Goal: Ask a question

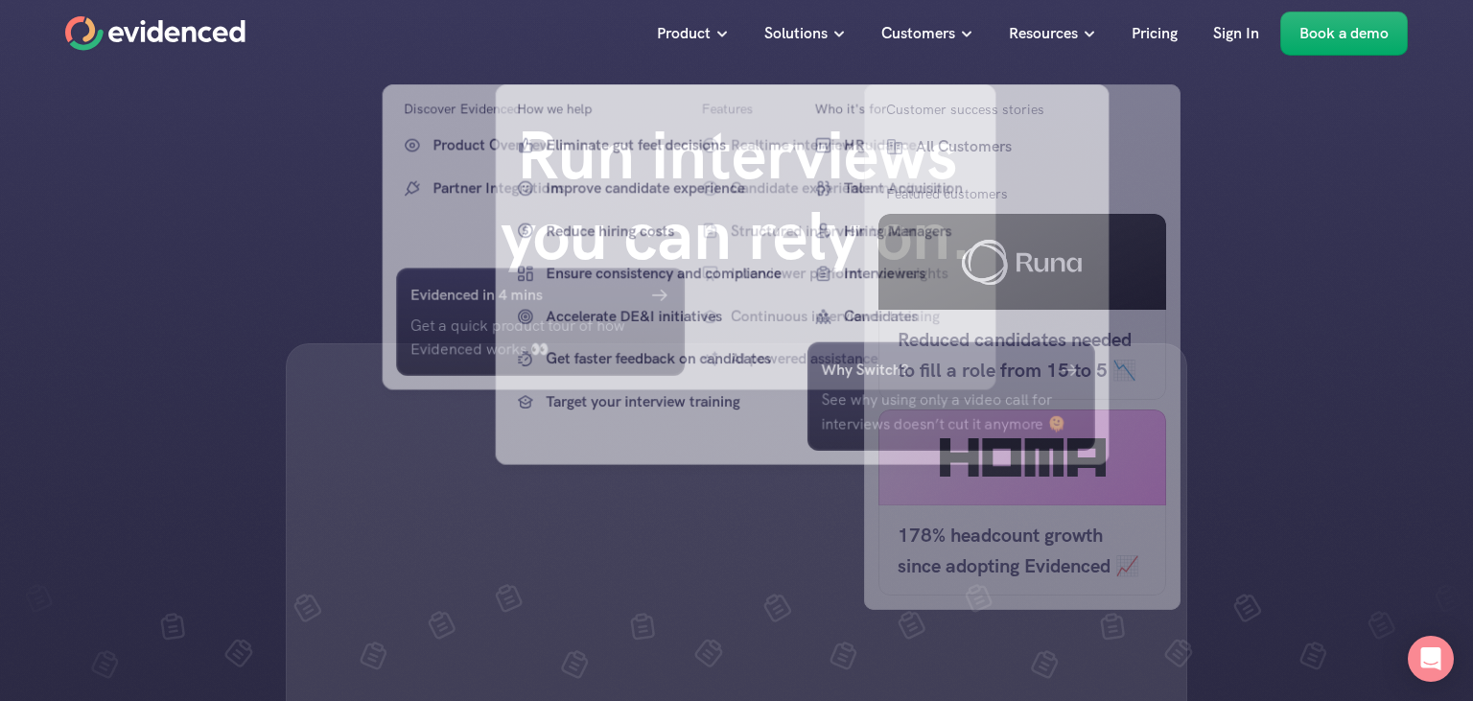
click at [1164, 30] on p "Pricing" at bounding box center [1155, 33] width 46 height 25
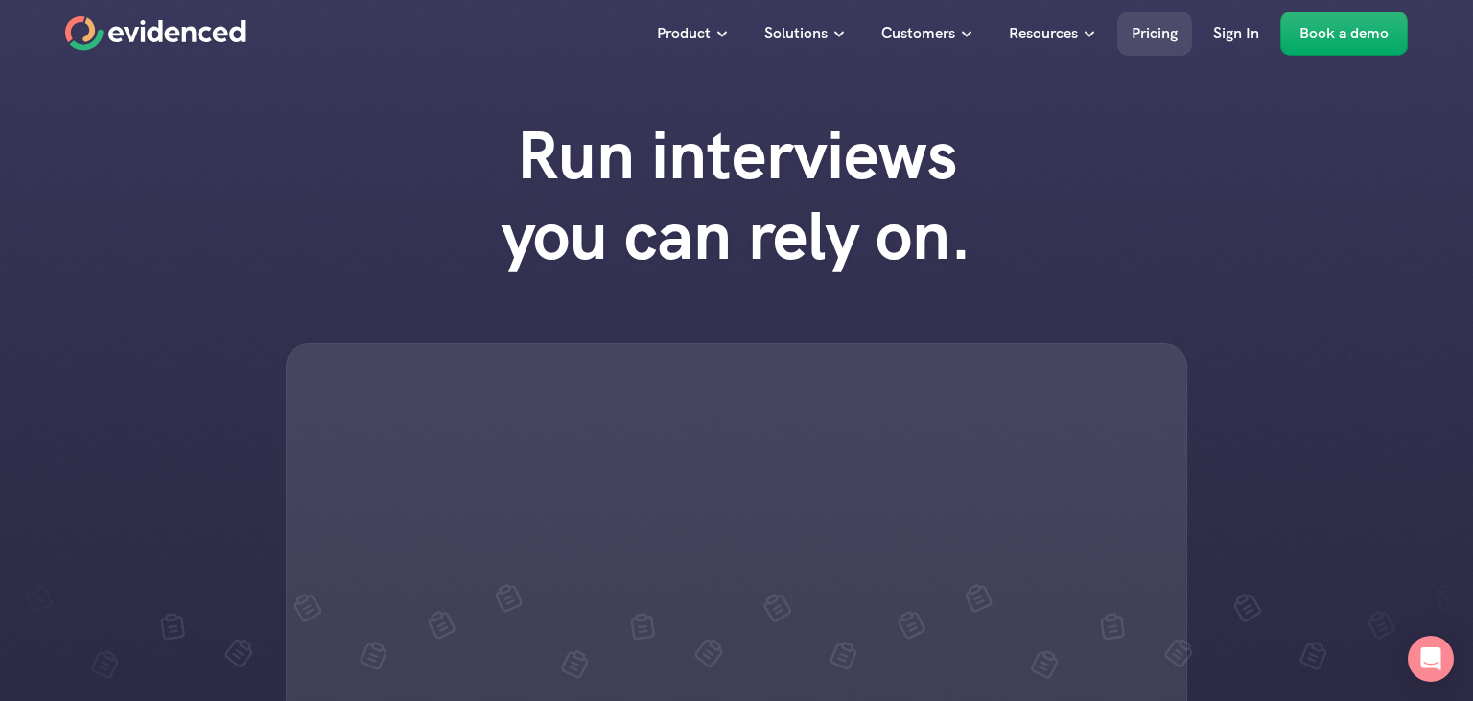
click at [1161, 35] on p "Pricing" at bounding box center [1155, 33] width 46 height 25
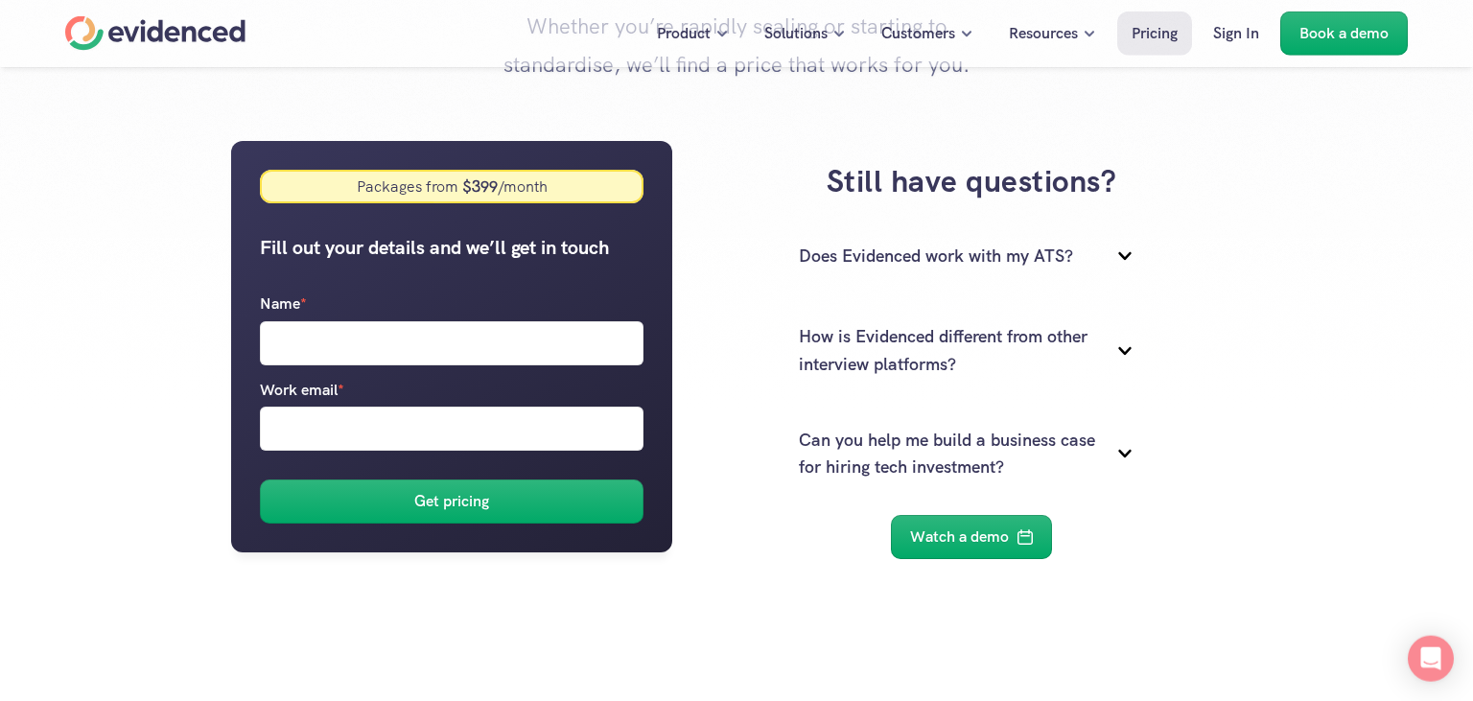
scroll to position [290, 0]
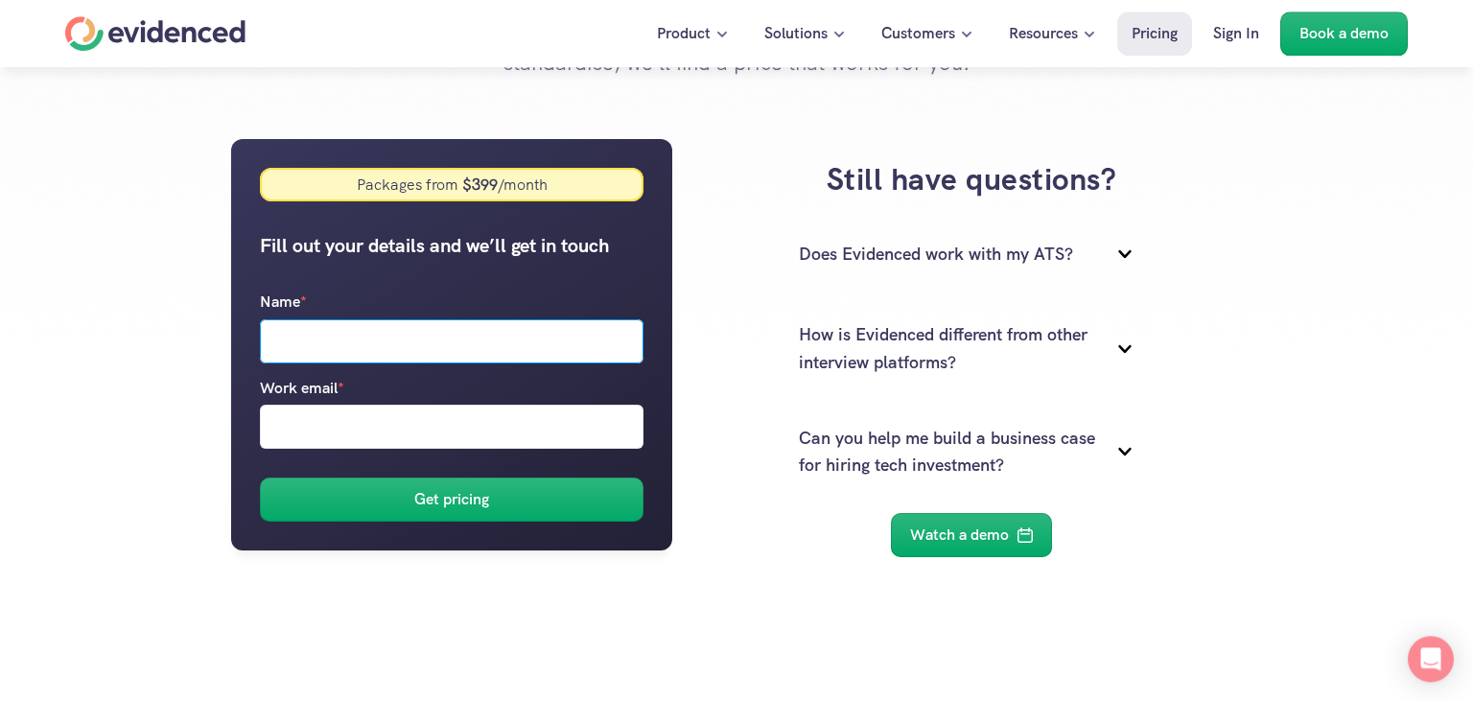
click at [596, 361] on input "Name *" at bounding box center [452, 341] width 384 height 44
type input "edwsax"
click at [510, 437] on input "Work email *" at bounding box center [452, 427] width 384 height 44
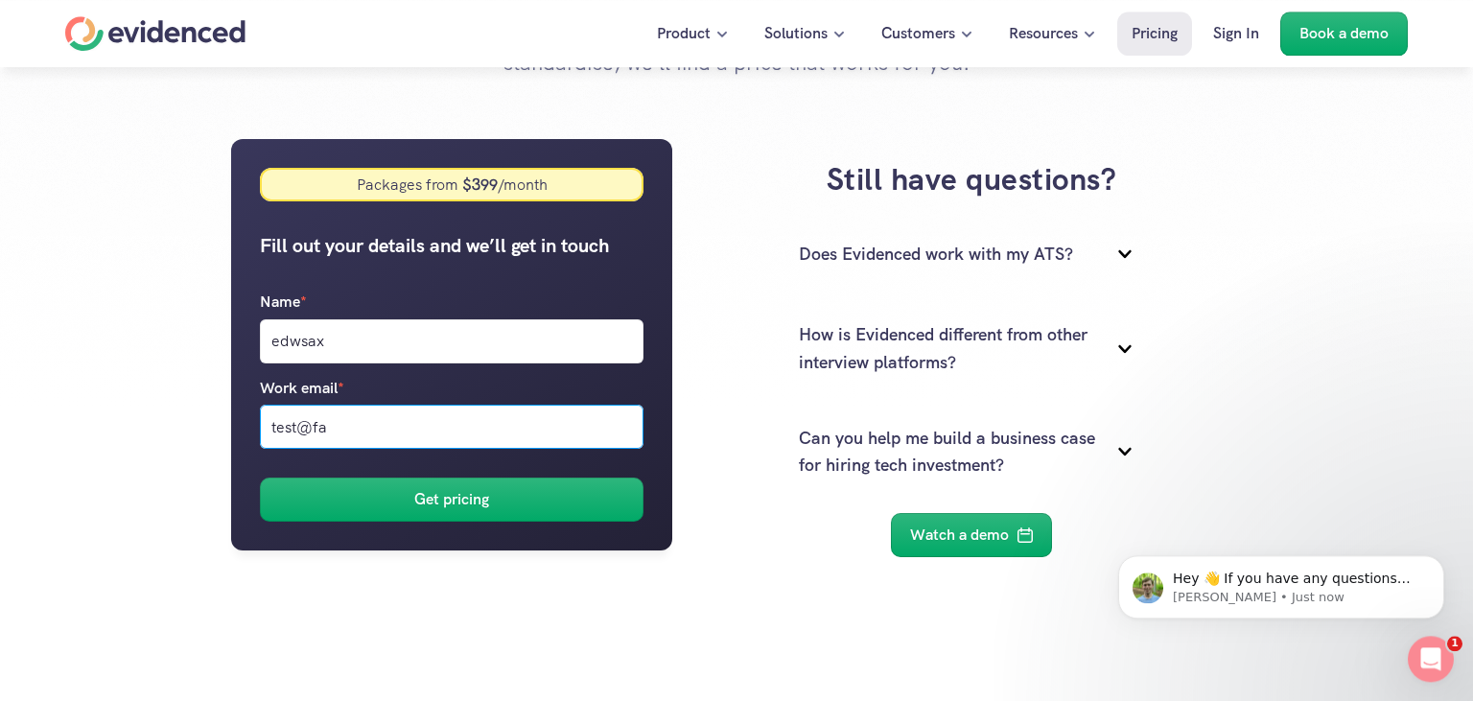
scroll to position [0, 0]
type input "[EMAIL_ADDRESS][DOMAIN_NAME]"
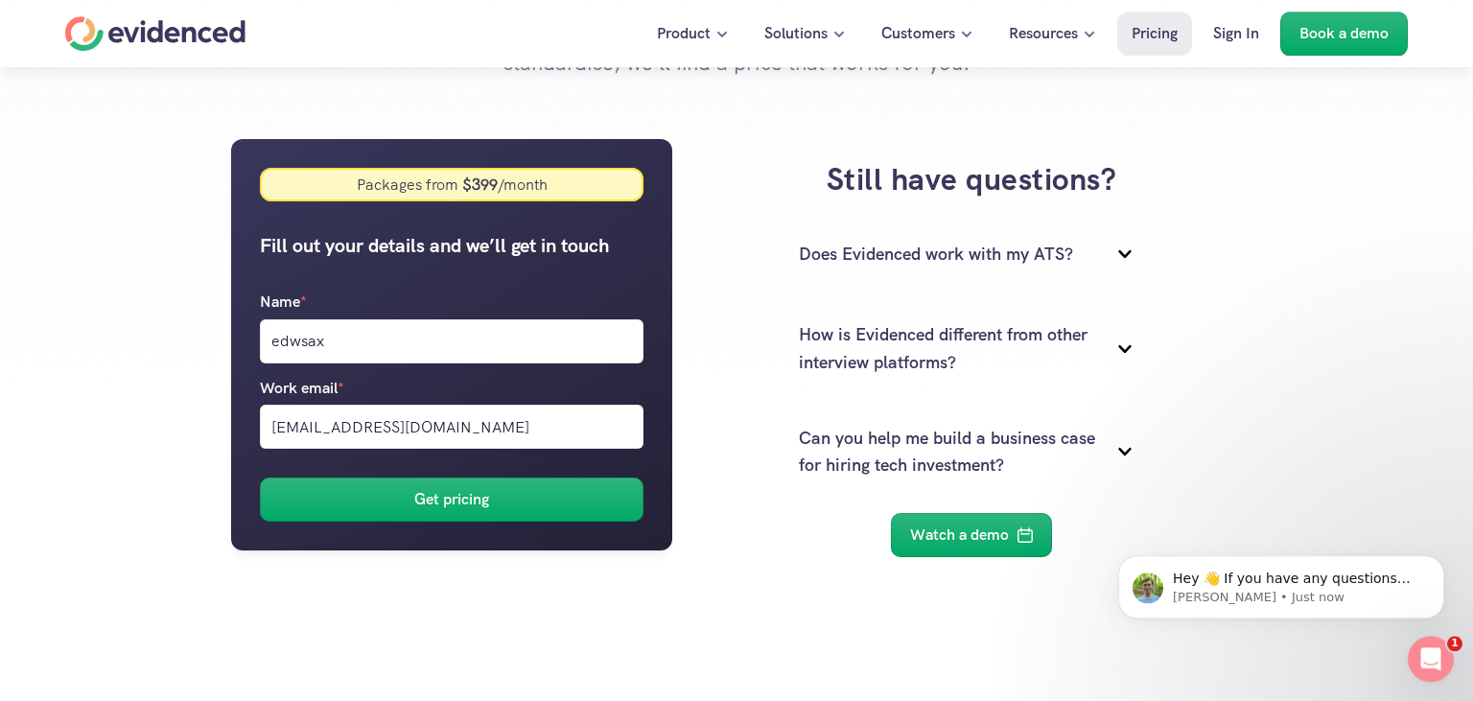
click at [538, 203] on div "Packages from $ 399 /month Fill out your details and we’ll get in touch Name * …" at bounding box center [451, 344] width 441 height 411
click at [1420, 644] on div "Open Intercom Messenger" at bounding box center [1427, 655] width 63 height 63
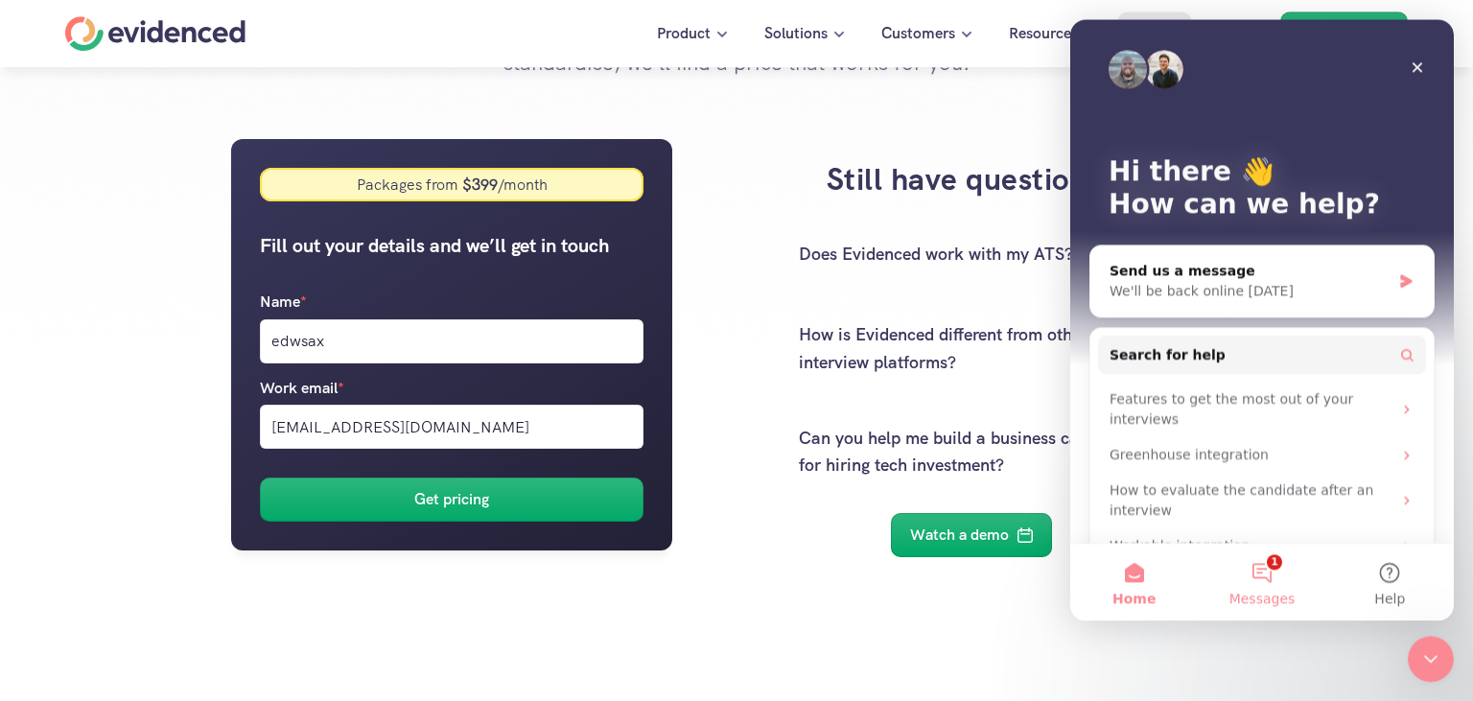
click at [1268, 574] on button "1 Messages" at bounding box center [1262, 582] width 128 height 77
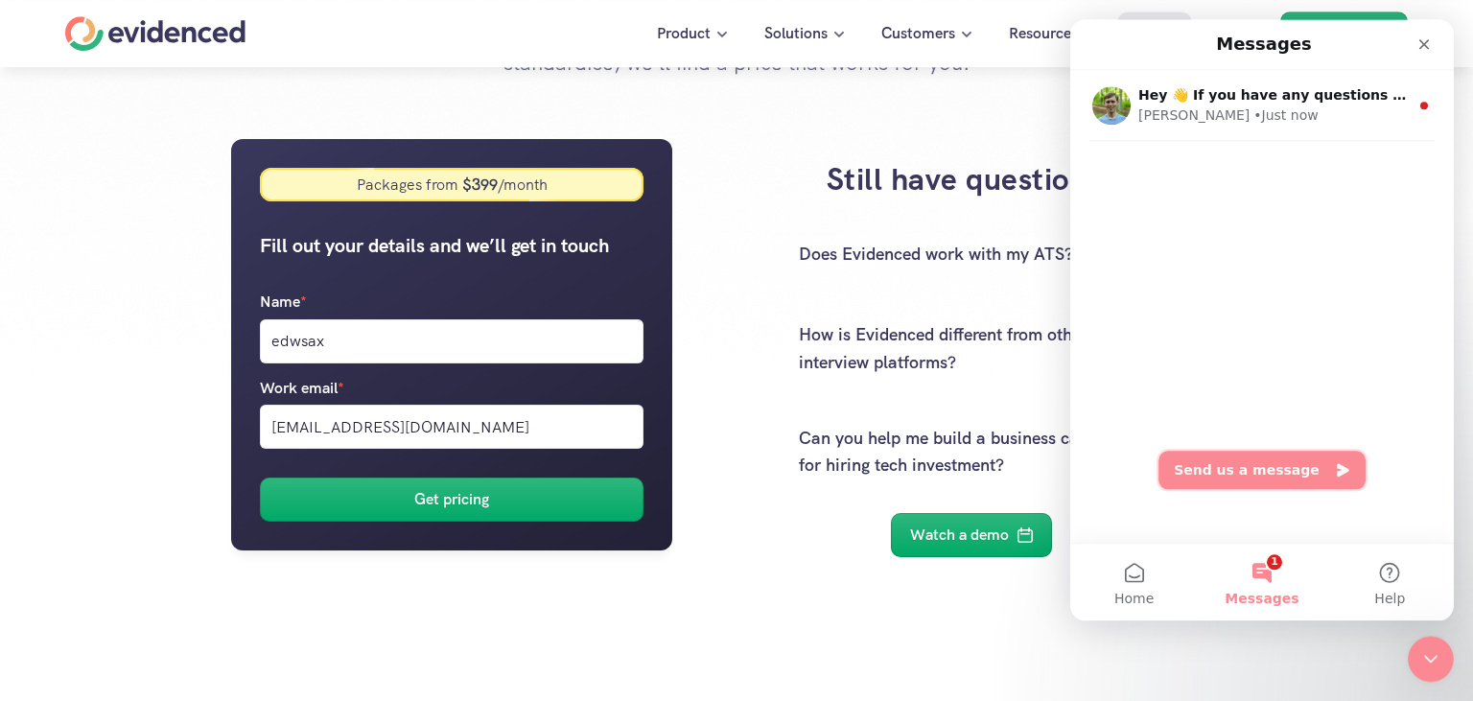
click at [1228, 457] on button "Send us a message" at bounding box center [1261, 470] width 207 height 38
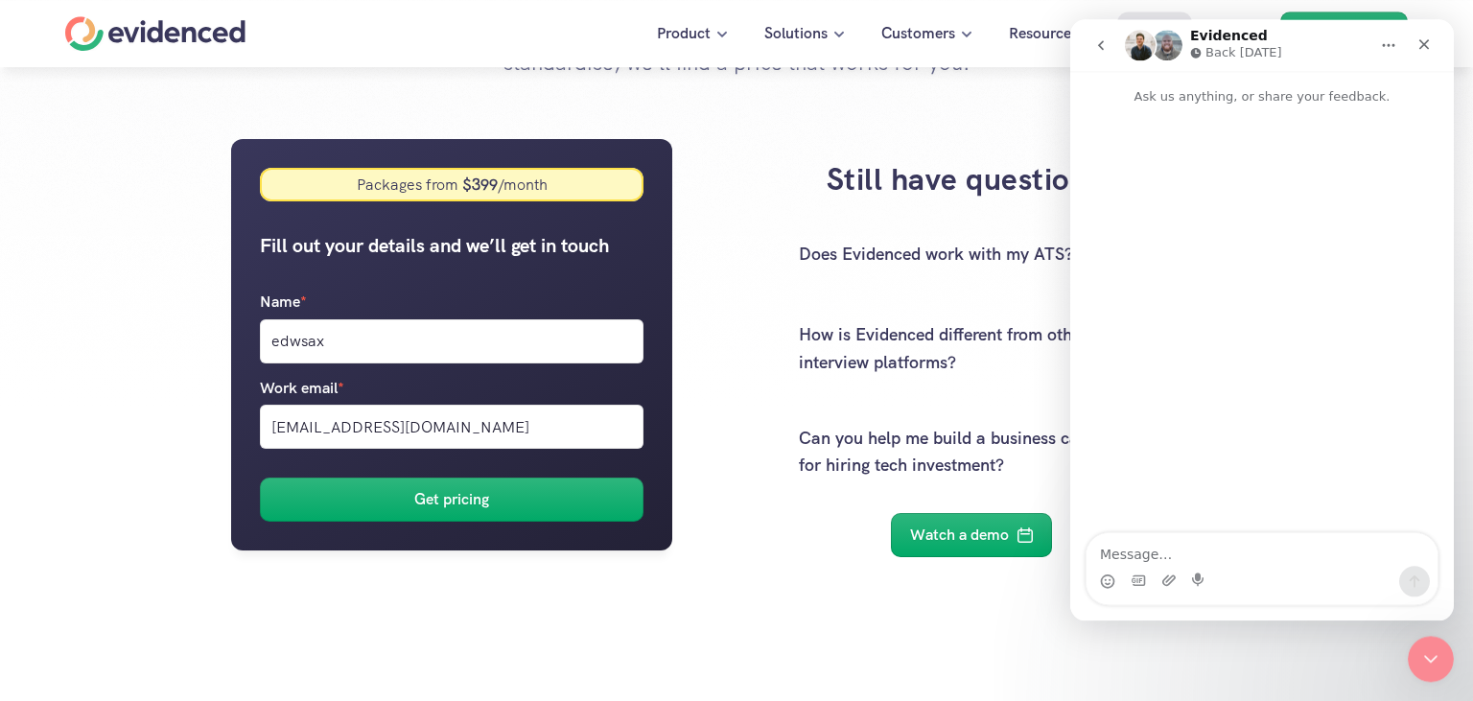
click at [1179, 567] on div "Intercom messenger" at bounding box center [1261, 581] width 351 height 31
click at [1179, 557] on textarea "Message…" at bounding box center [1261, 549] width 351 height 33
type textarea "can i try this"
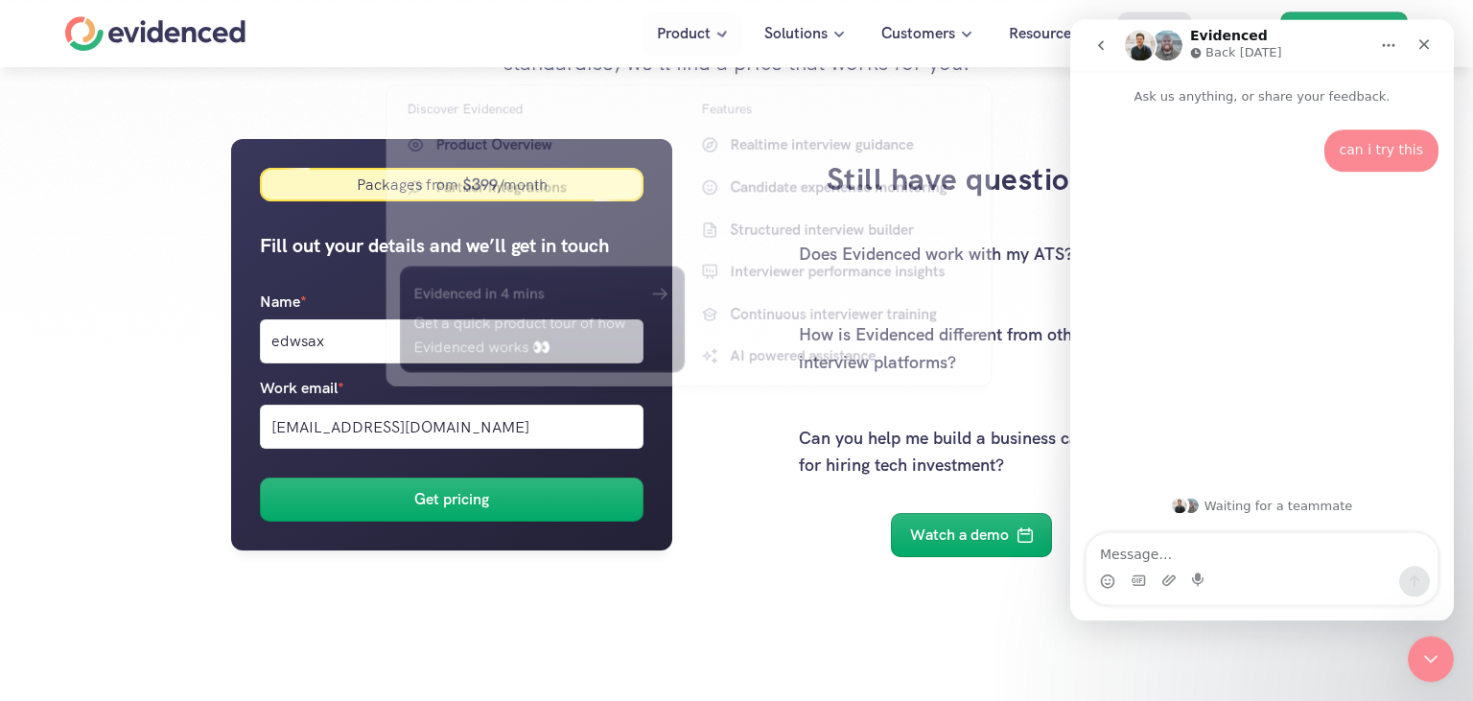
click at [720, 43] on div at bounding box center [689, 204] width 628 height 385
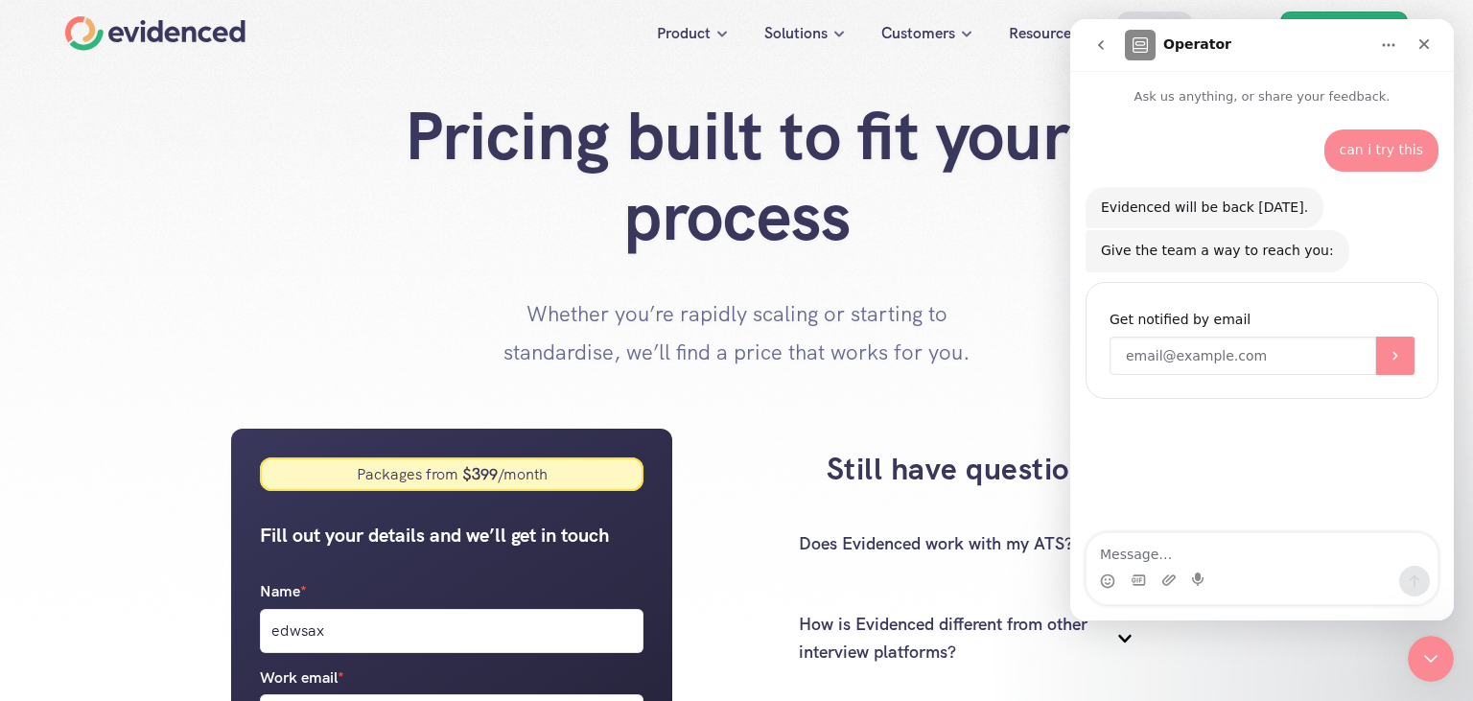
click at [1181, 362] on input "Enter your email" at bounding box center [1242, 356] width 267 height 38
type input "[EMAIL_ADDRESS][DOMAIN_NAME]"
click at [1431, 42] on icon "Close" at bounding box center [1423, 43] width 15 height 15
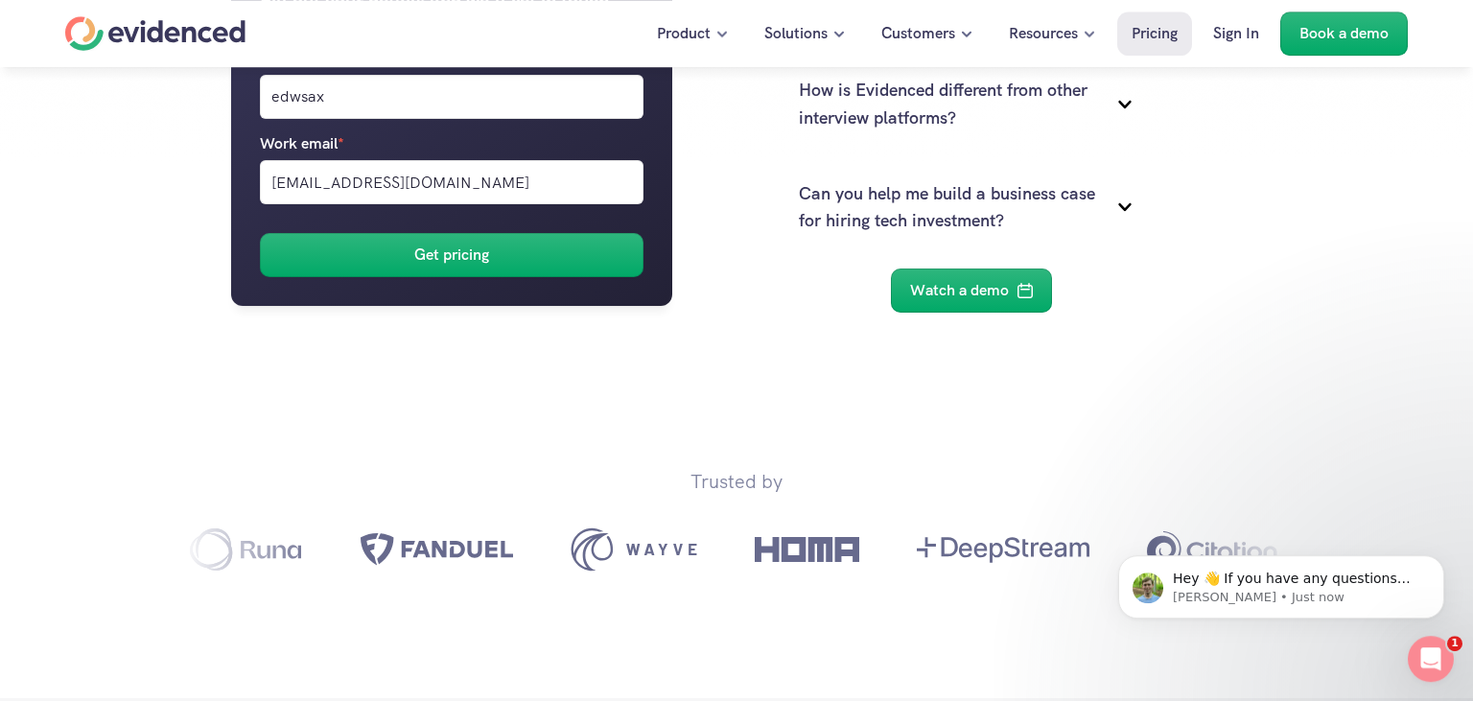
scroll to position [595, 0]
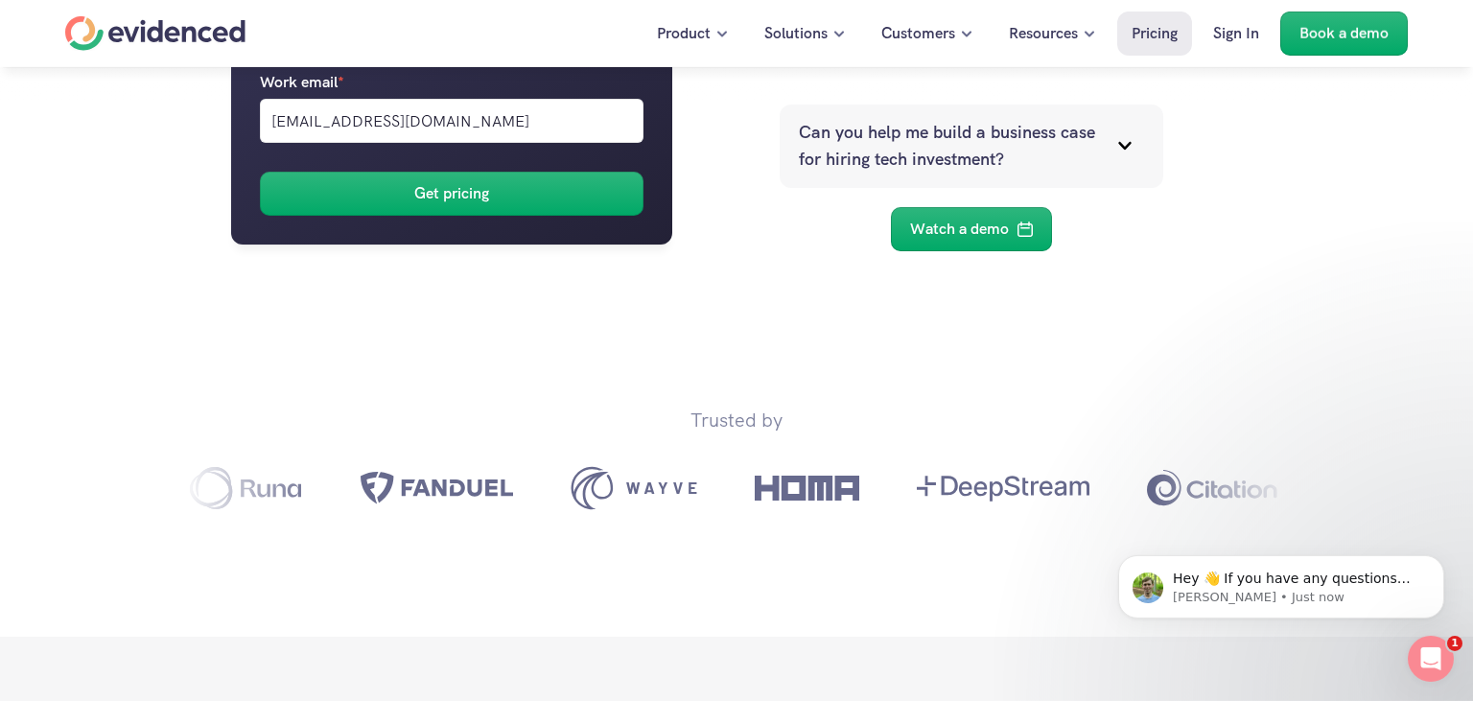
click at [991, 162] on p "Can you help me build a business case for hiring tech investment?" at bounding box center [947, 147] width 297 height 56
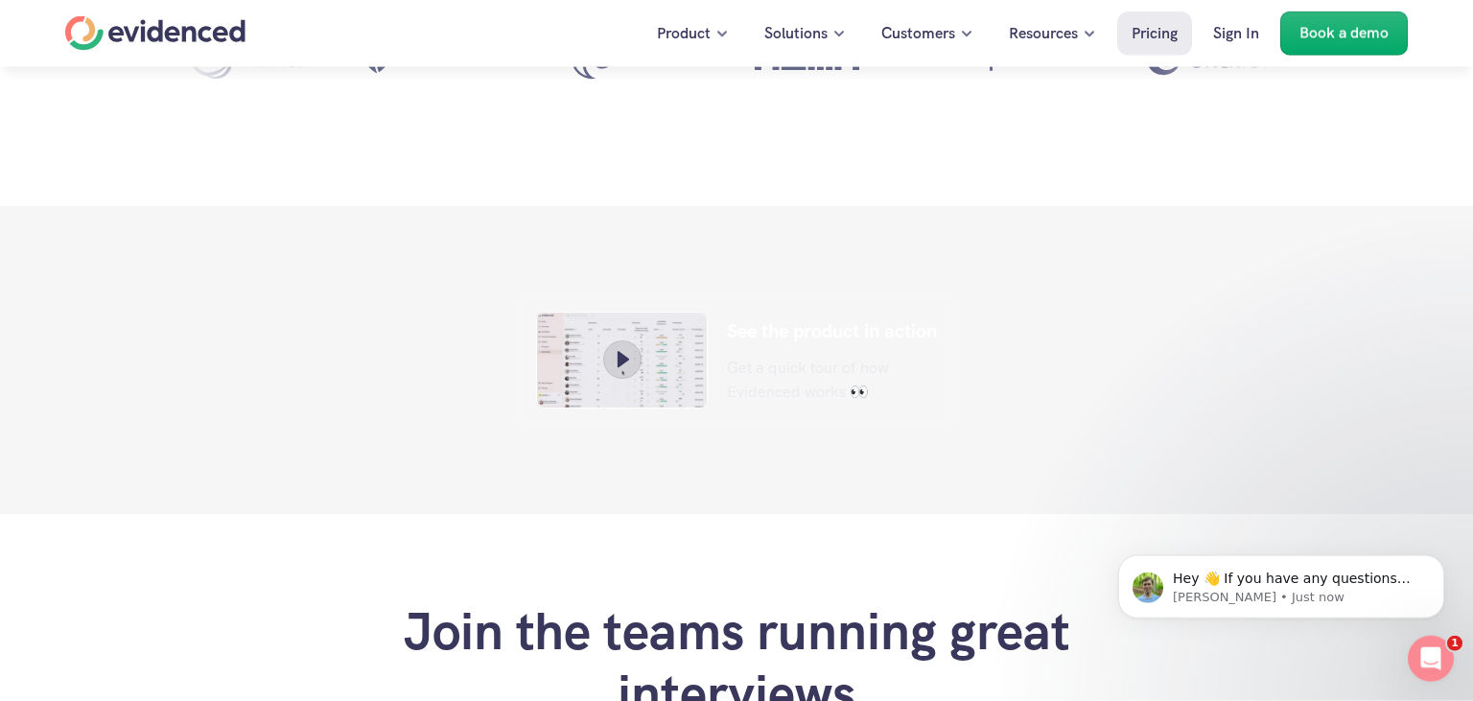
scroll to position [1197, 0]
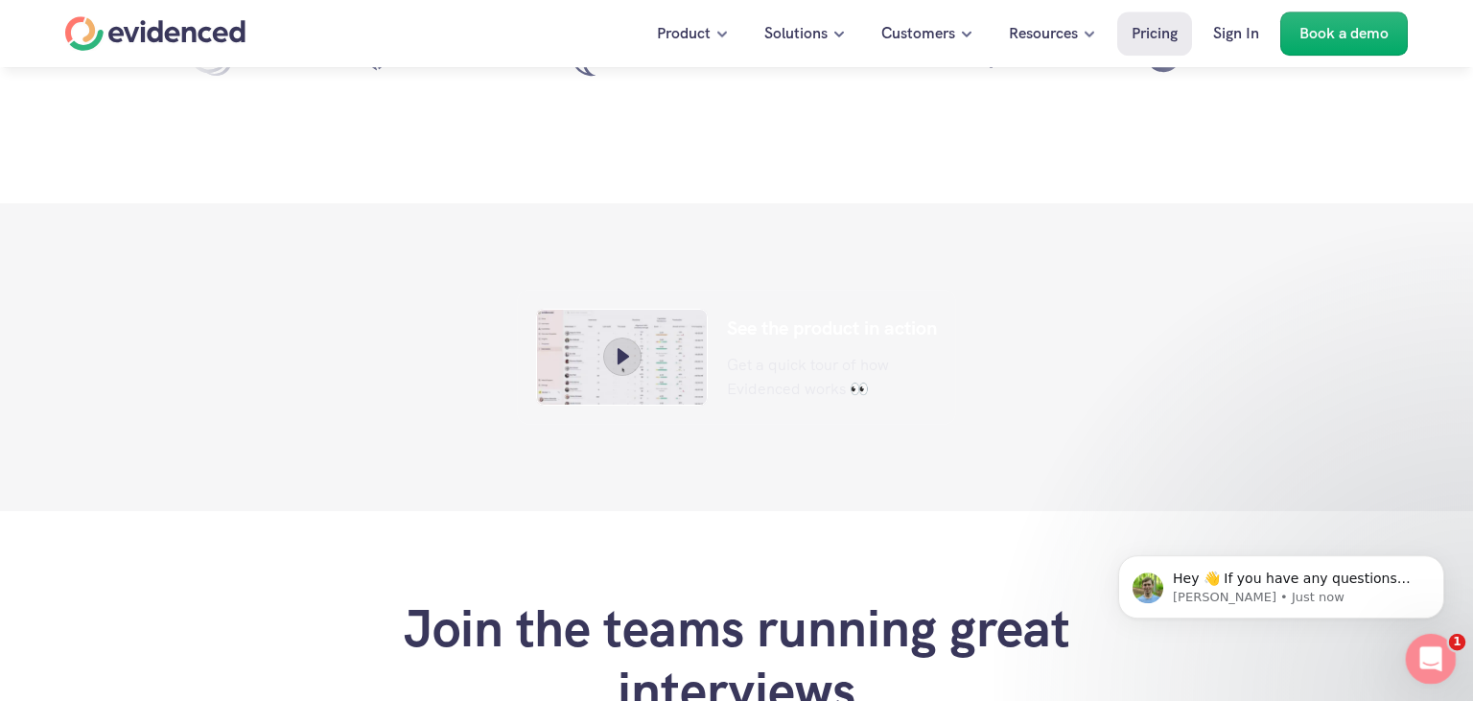
click at [1412, 653] on div "Open Intercom Messenger" at bounding box center [1427, 655] width 63 height 63
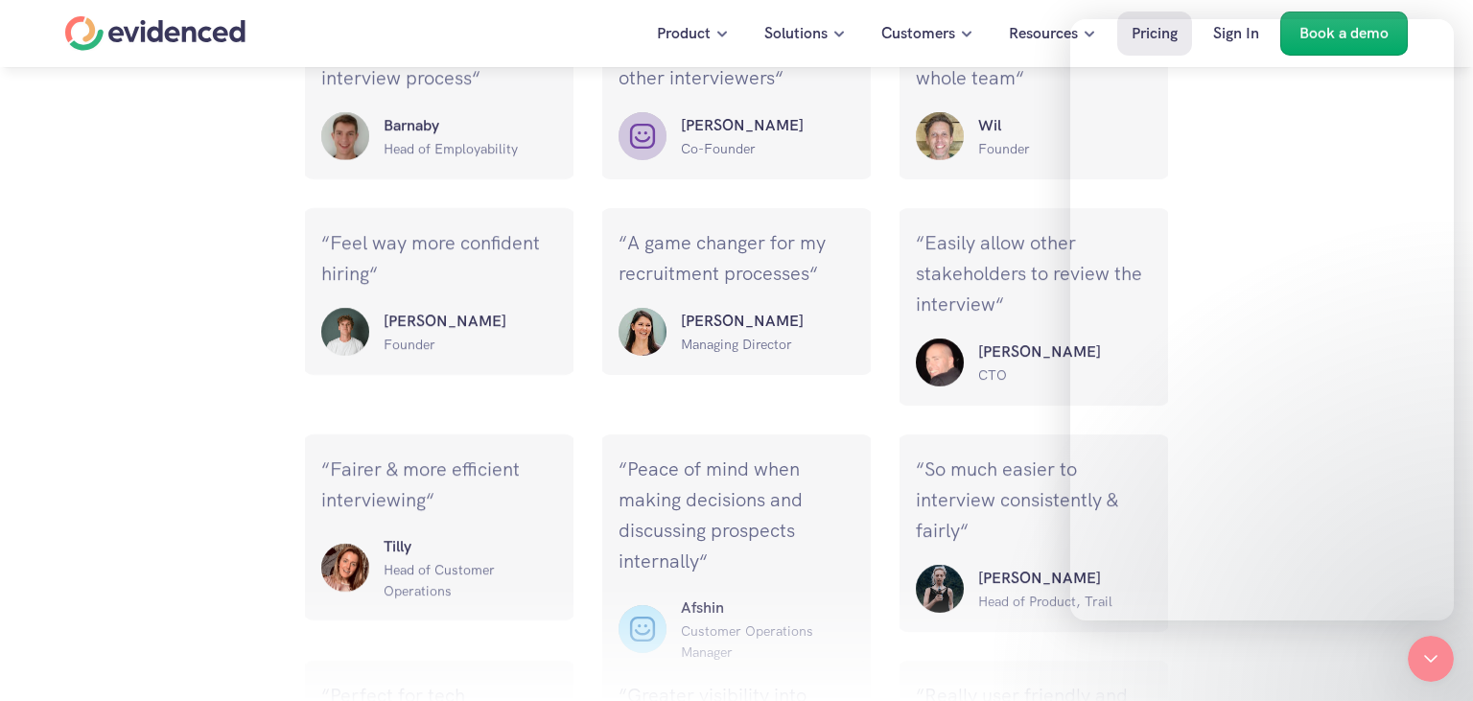
scroll to position [2429, 0]
